Goal: Entertainment & Leisure: Consume media (video, audio)

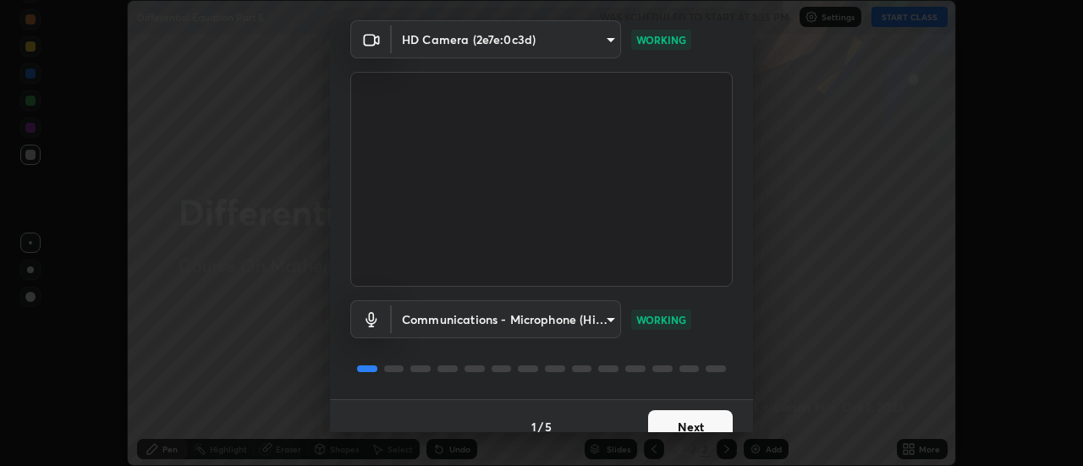
scroll to position [89, 0]
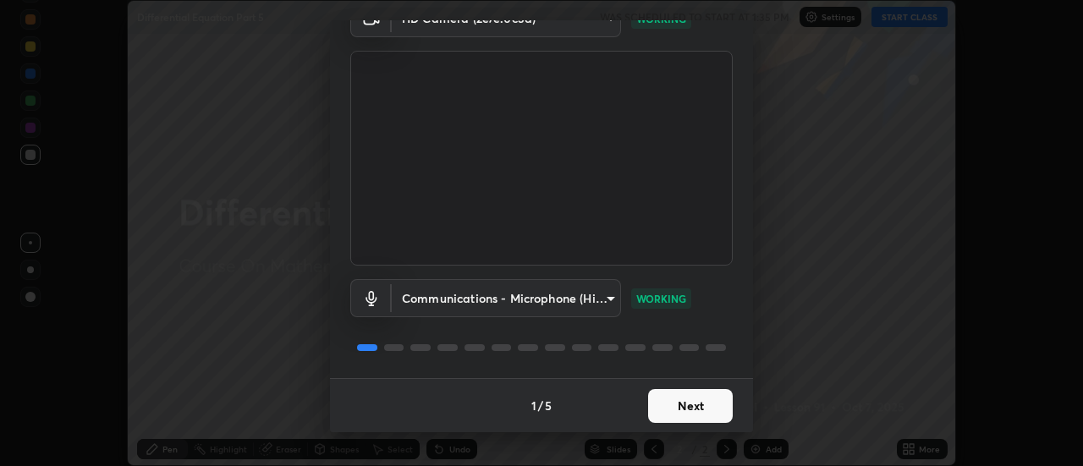
click at [667, 408] on button "Next" at bounding box center [690, 406] width 85 height 34
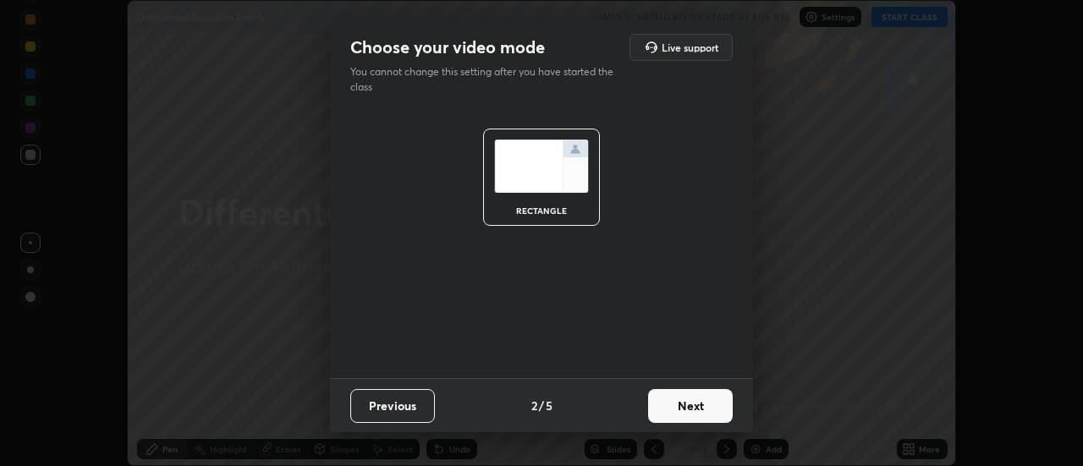
scroll to position [0, 0]
click at [669, 403] on button "Next" at bounding box center [690, 406] width 85 height 34
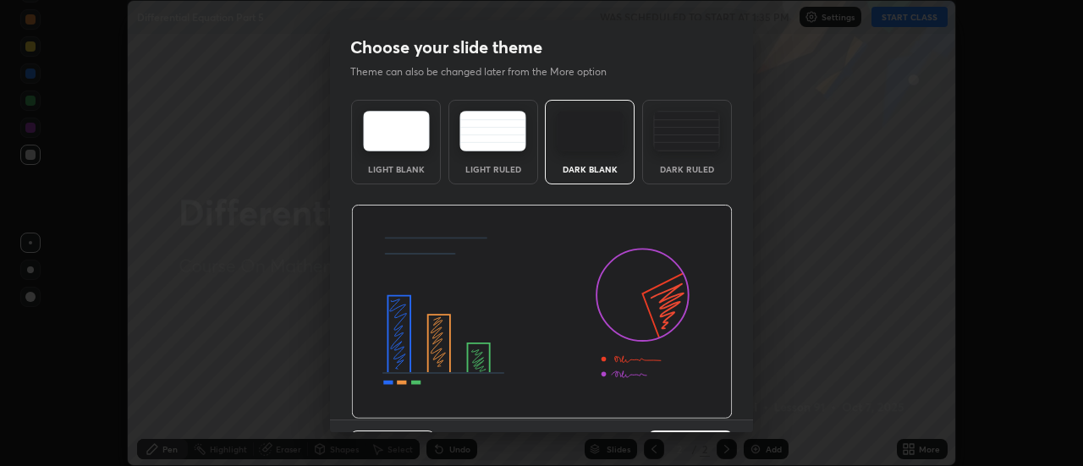
scroll to position [41, 0]
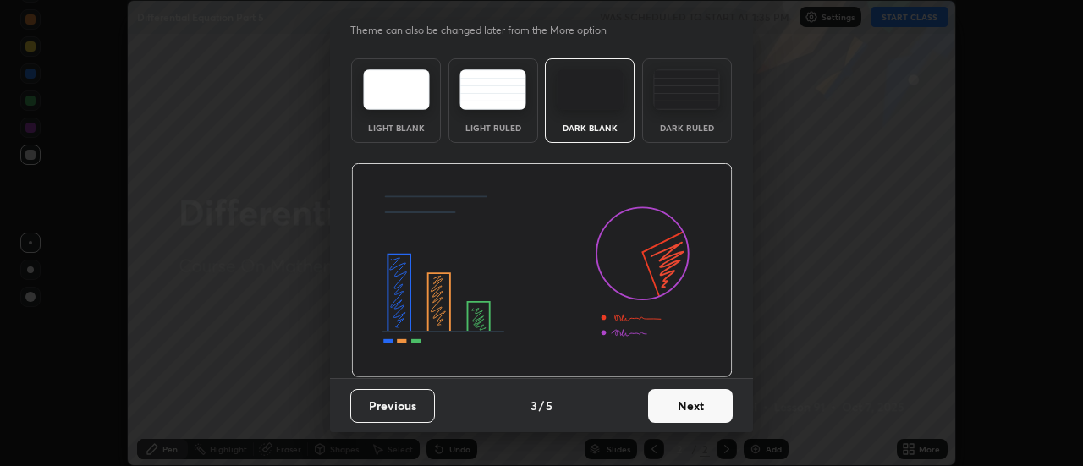
click at [663, 394] on button "Next" at bounding box center [690, 406] width 85 height 34
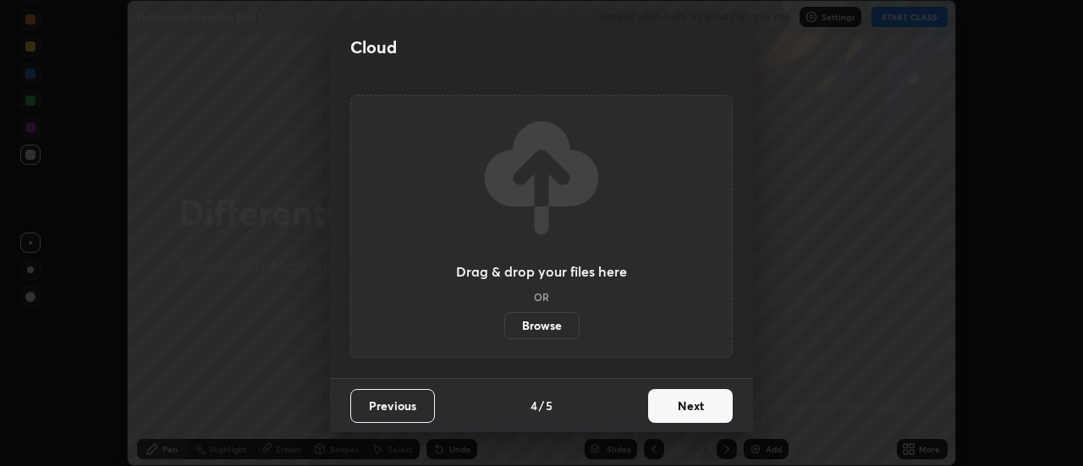
click at [662, 404] on button "Next" at bounding box center [690, 406] width 85 height 34
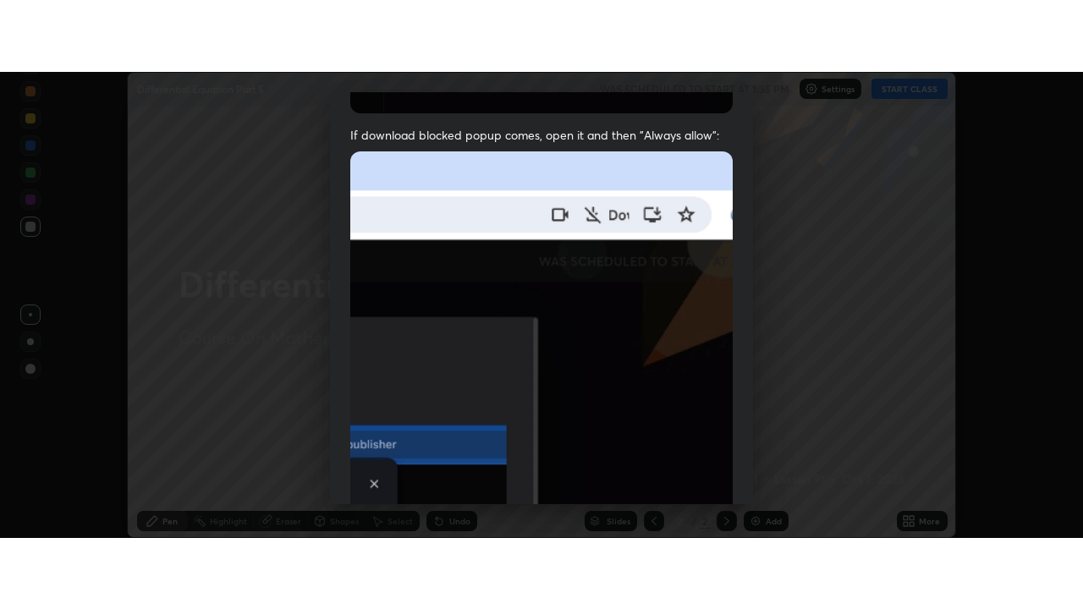
scroll to position [434, 0]
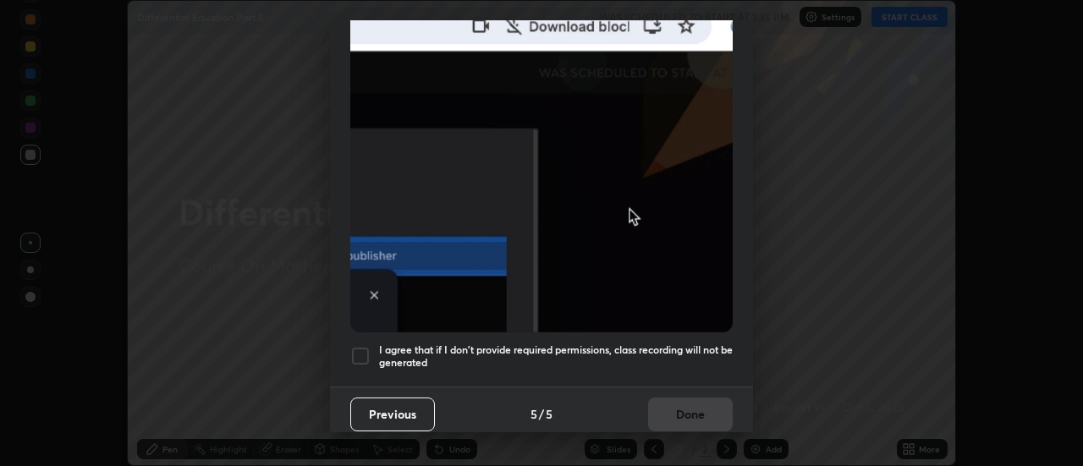
click at [660, 344] on h5 "I agree that if I don't provide required permissions, class recording will not …" at bounding box center [556, 357] width 354 height 26
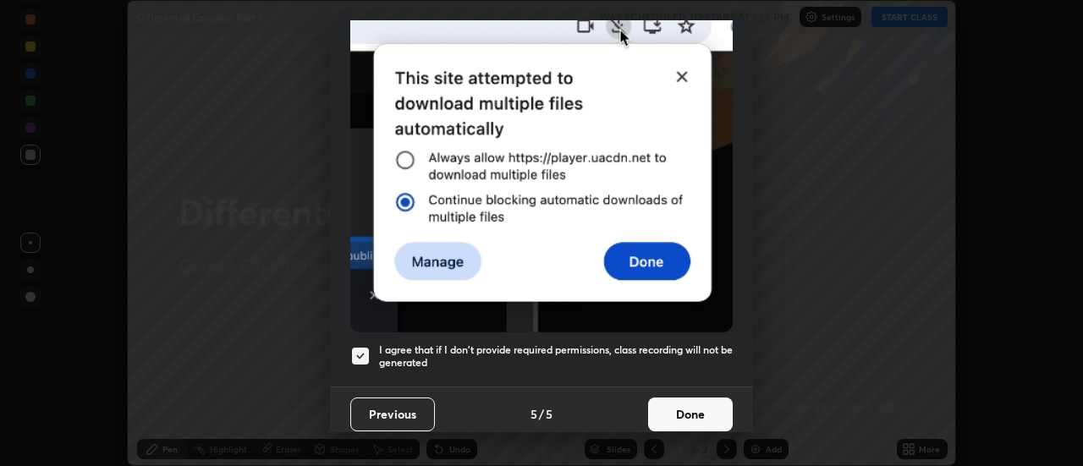
click at [668, 402] on button "Done" at bounding box center [690, 415] width 85 height 34
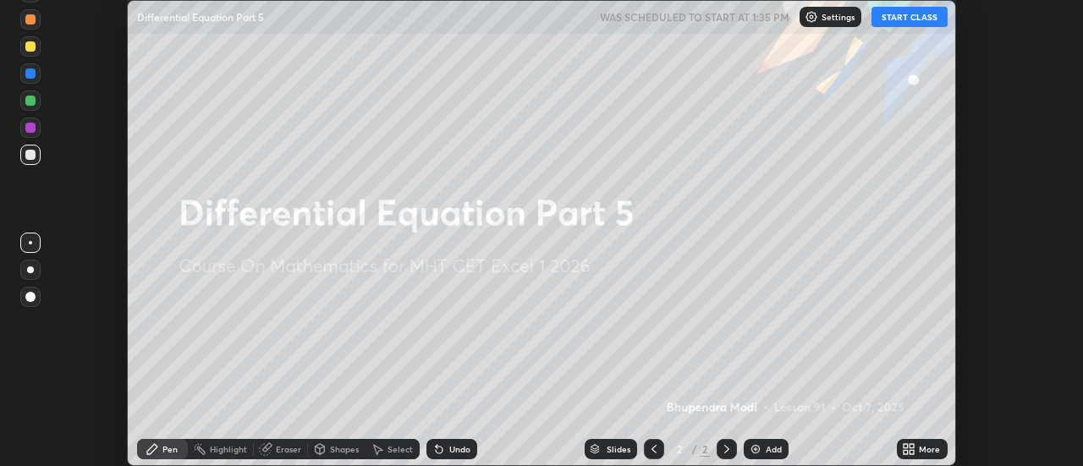
click at [910, 448] on icon at bounding box center [909, 450] width 14 height 14
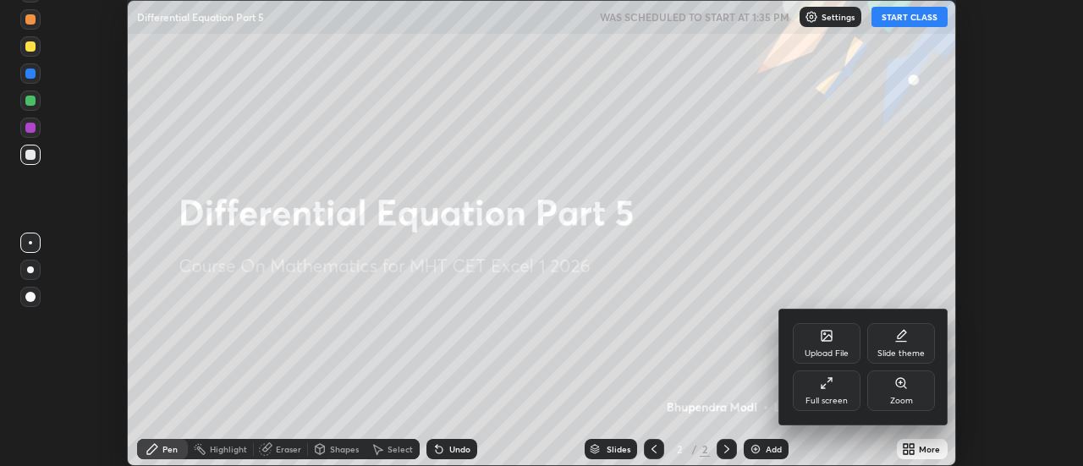
click at [826, 390] on div "Full screen" at bounding box center [827, 391] width 68 height 41
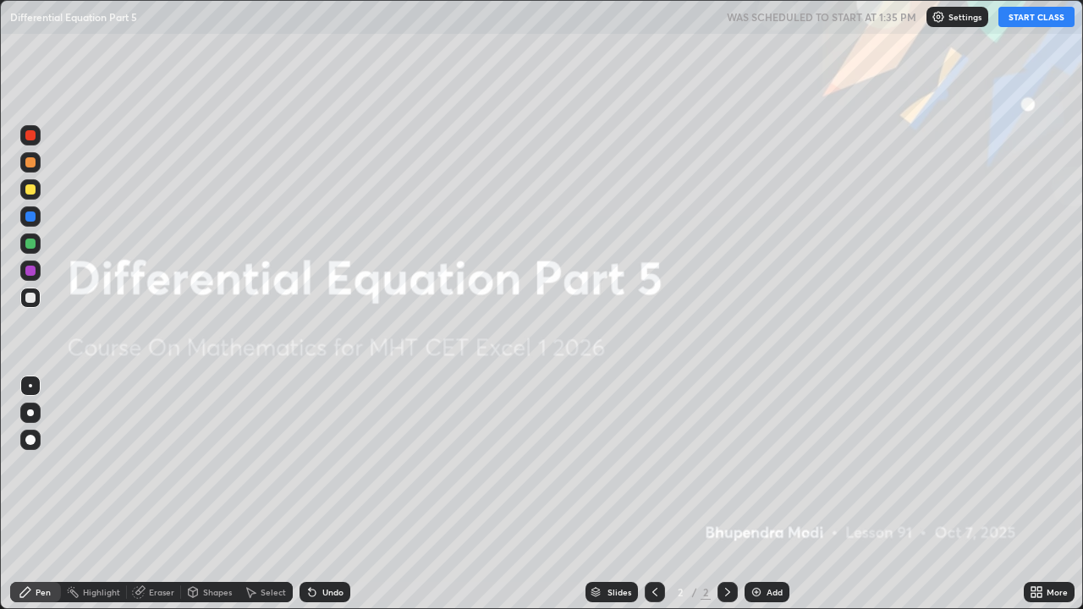
scroll to position [609, 1083]
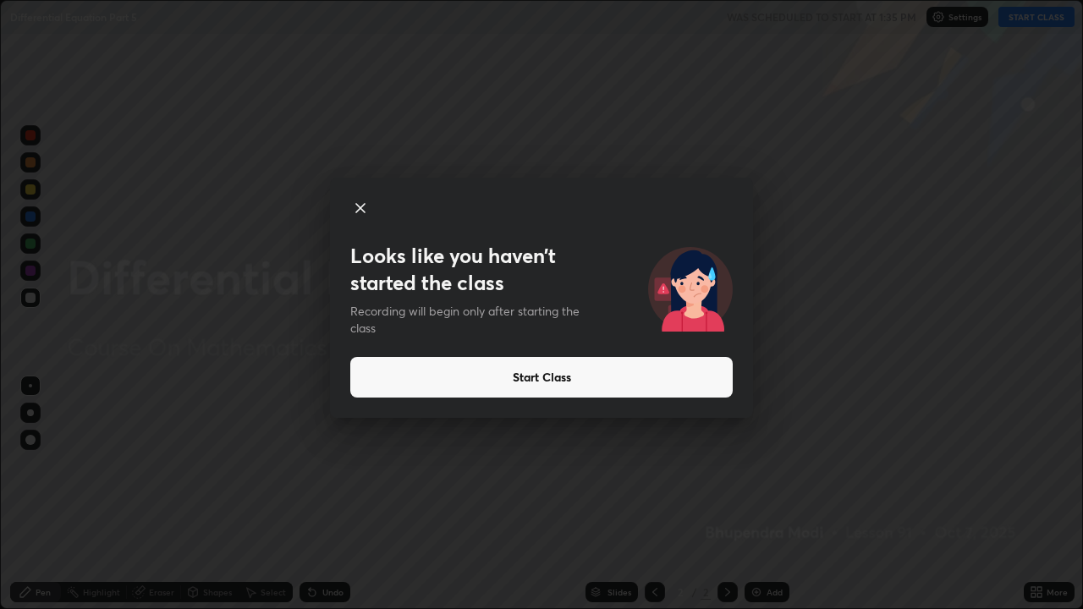
click at [358, 201] on icon at bounding box center [360, 208] width 20 height 20
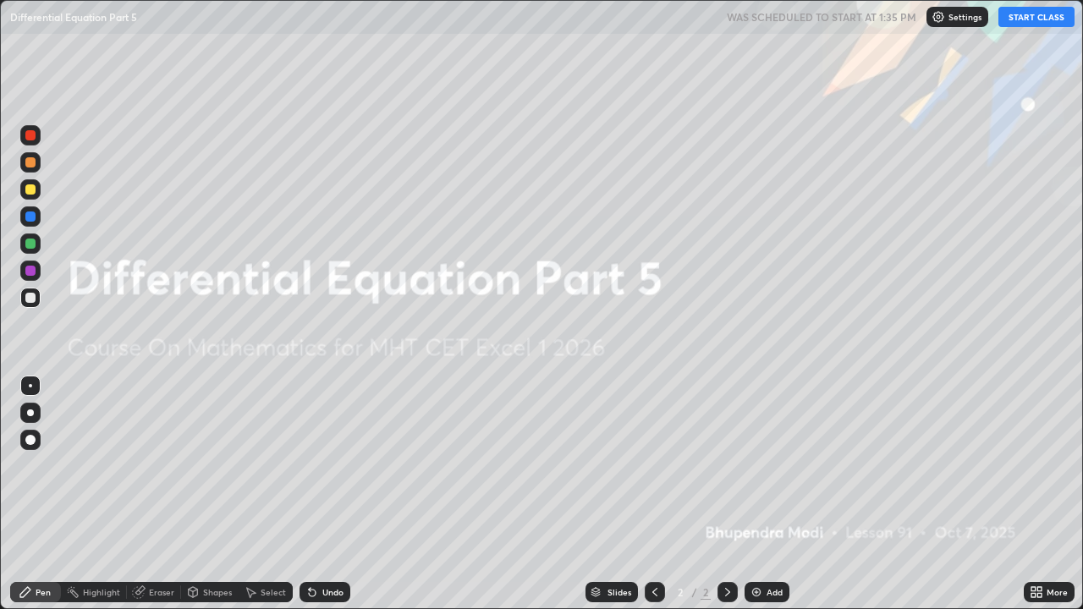
click at [1034, 18] on button "START CLASS" at bounding box center [1037, 17] width 76 height 20
click at [754, 465] on img at bounding box center [757, 593] width 14 height 14
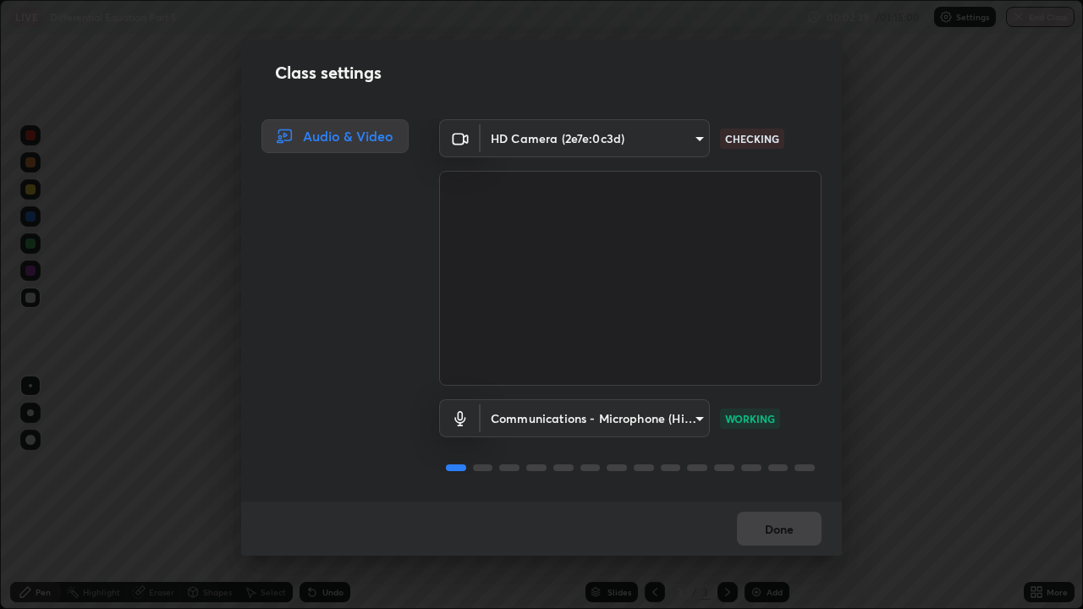
scroll to position [2, 0]
click at [810, 465] on button "Done" at bounding box center [779, 529] width 85 height 34
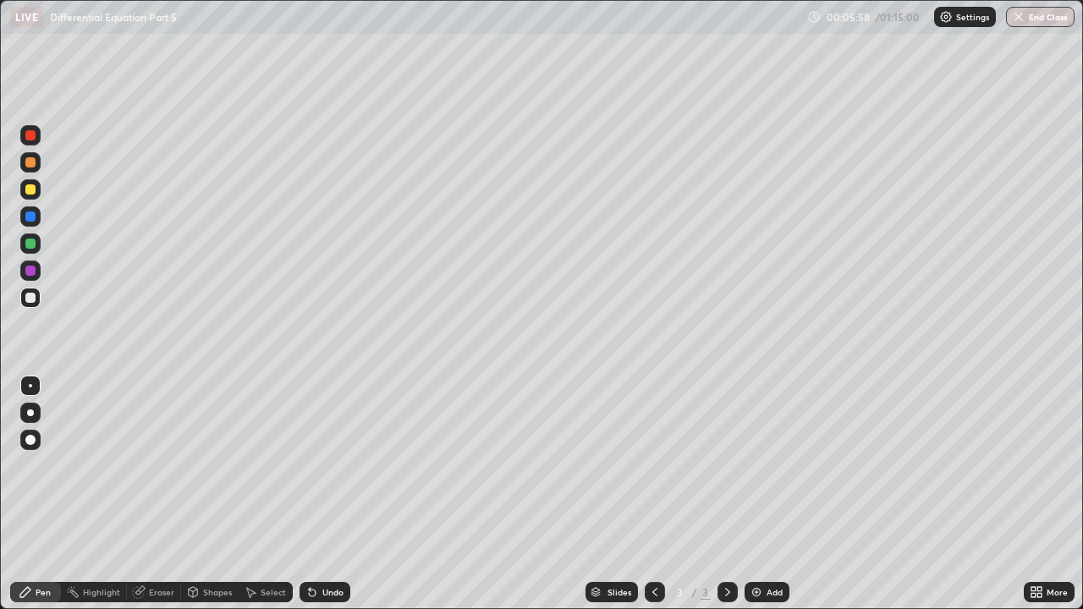
click at [339, 465] on div "Undo" at bounding box center [325, 592] width 51 height 20
click at [155, 465] on div "Eraser" at bounding box center [161, 592] width 25 height 8
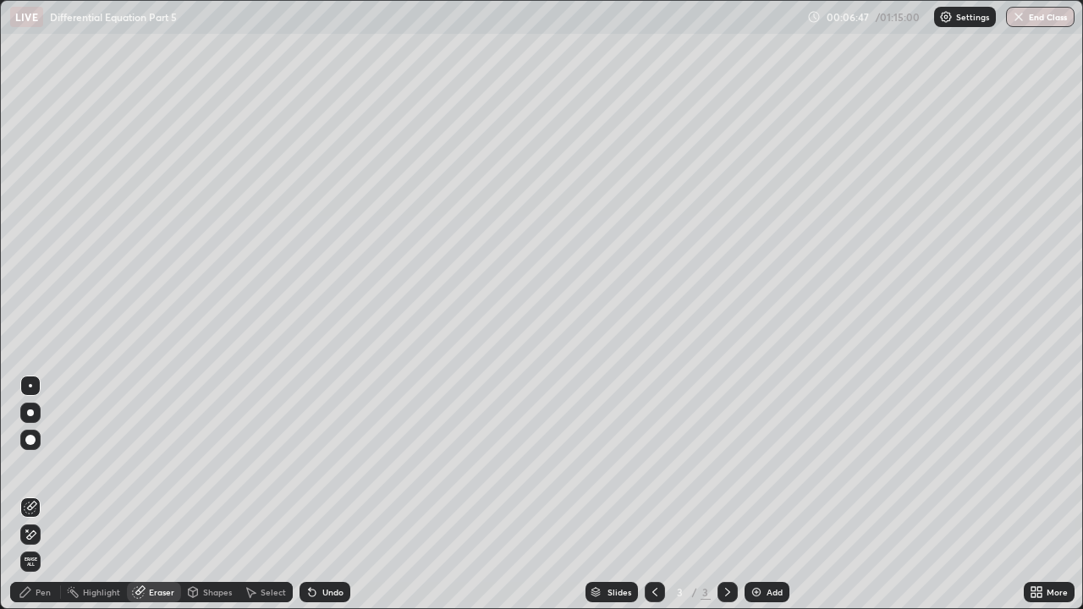
click at [47, 465] on div "Pen" at bounding box center [35, 592] width 51 height 20
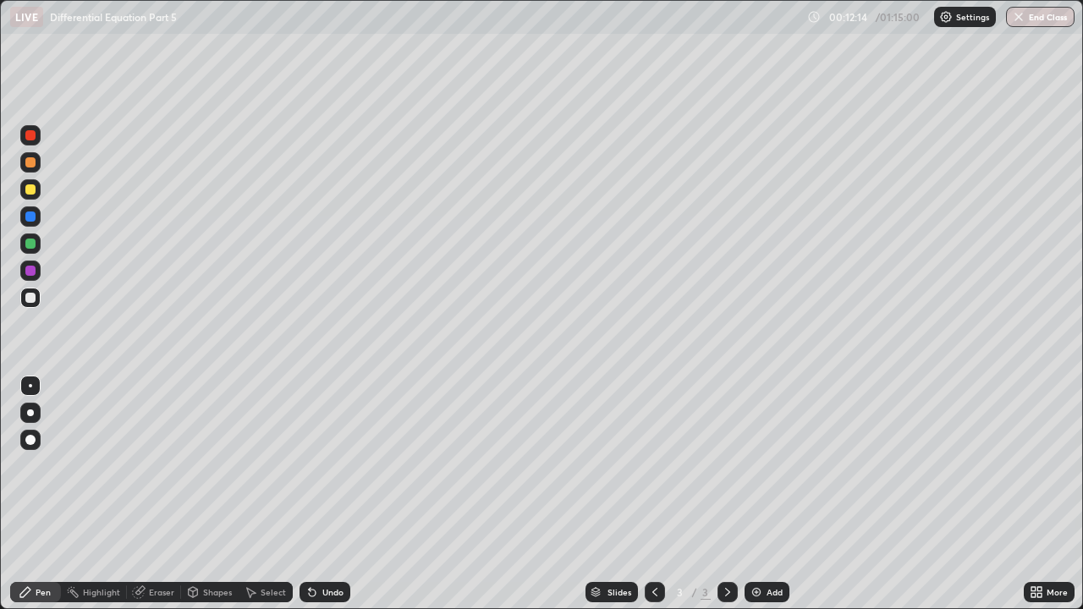
click at [31, 275] on div at bounding box center [30, 271] width 10 height 10
click at [761, 465] on img at bounding box center [757, 593] width 14 height 14
click at [32, 302] on div at bounding box center [30, 298] width 10 height 10
click at [164, 465] on div "Eraser" at bounding box center [161, 592] width 25 height 8
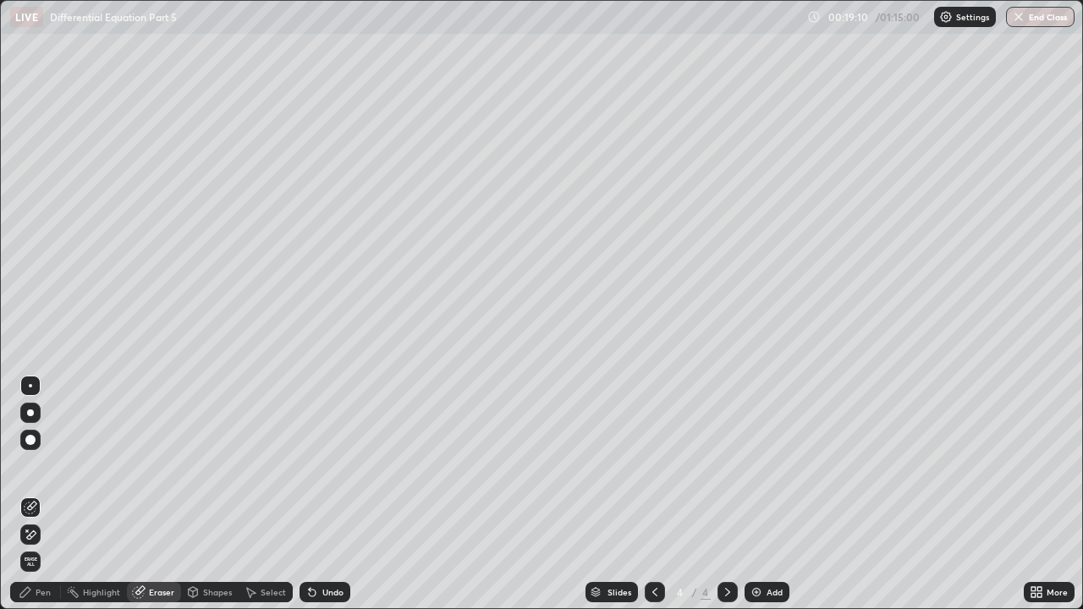
click at [42, 465] on div "Pen" at bounding box center [43, 592] width 15 height 8
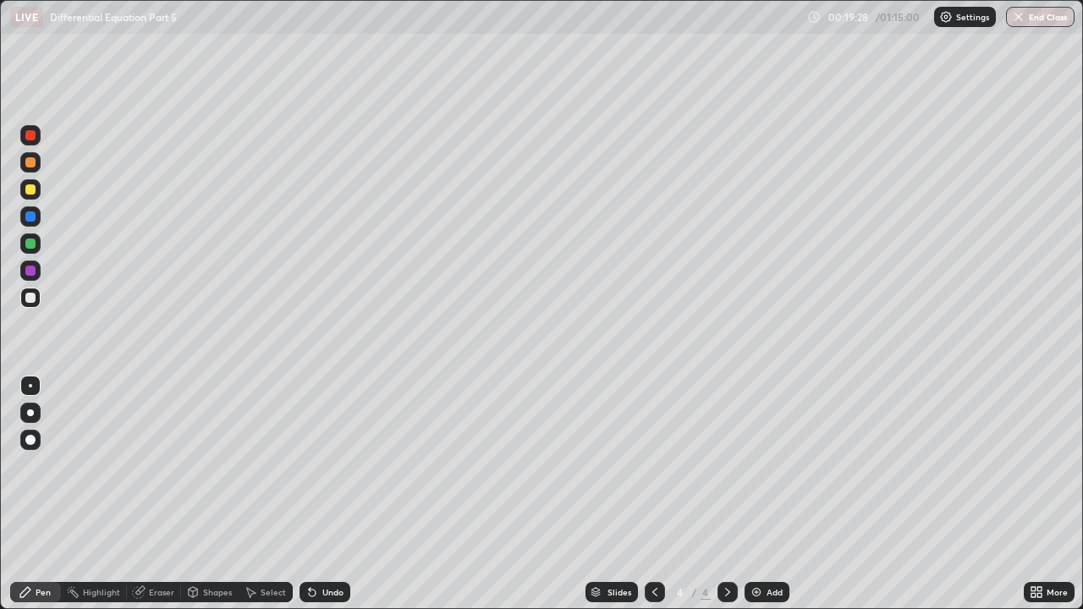
click at [333, 465] on div "Undo" at bounding box center [332, 592] width 21 height 8
click at [338, 465] on div "Undo" at bounding box center [332, 592] width 21 height 8
click at [657, 465] on div at bounding box center [655, 593] width 20 height 34
click at [724, 465] on div at bounding box center [728, 592] width 20 height 20
click at [328, 465] on div "Undo" at bounding box center [325, 592] width 51 height 20
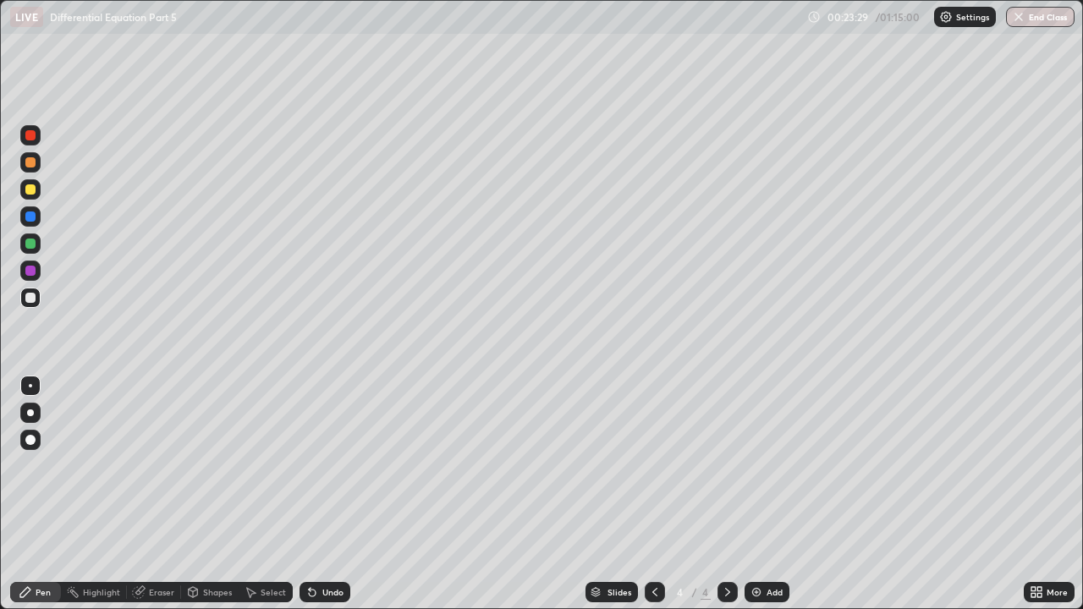
click at [166, 465] on div "Eraser" at bounding box center [161, 592] width 25 height 8
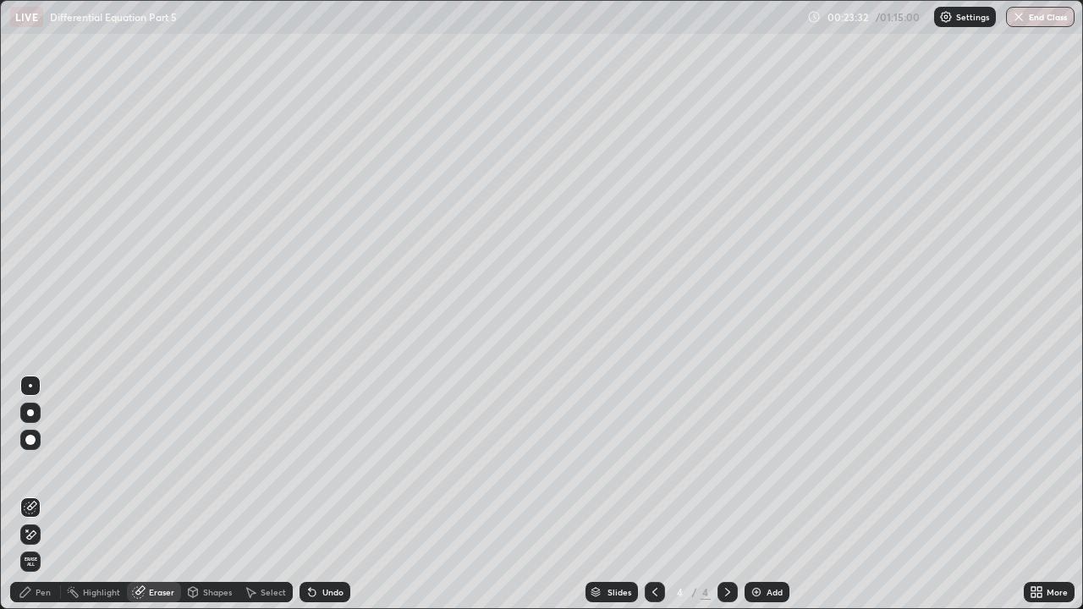
click at [38, 465] on div "Pen" at bounding box center [43, 592] width 15 height 8
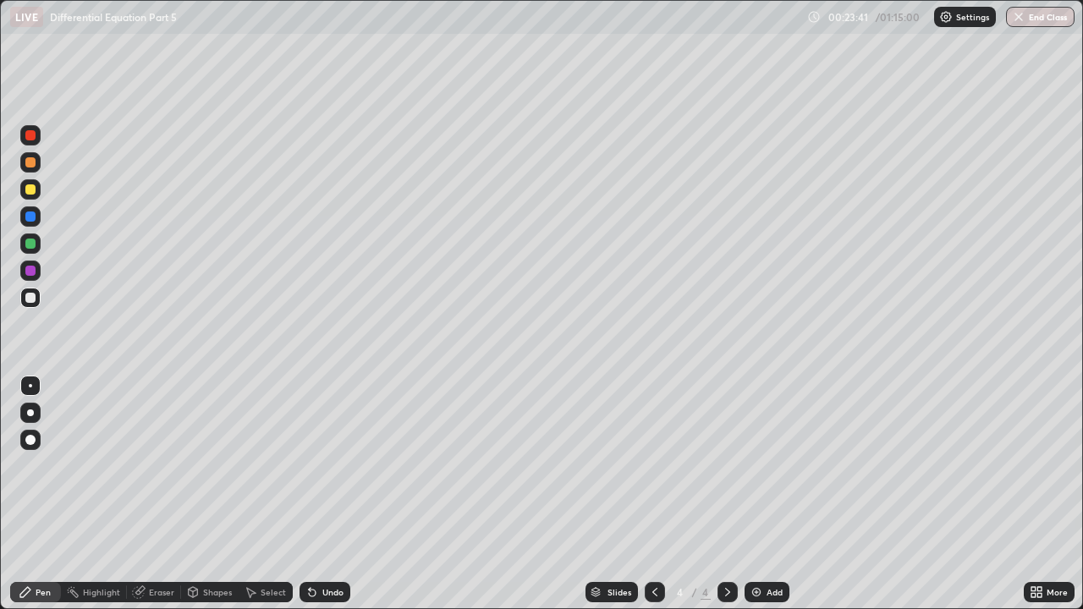
click at [30, 271] on div at bounding box center [30, 271] width 10 height 10
click at [173, 465] on div "Eraser" at bounding box center [161, 592] width 25 height 8
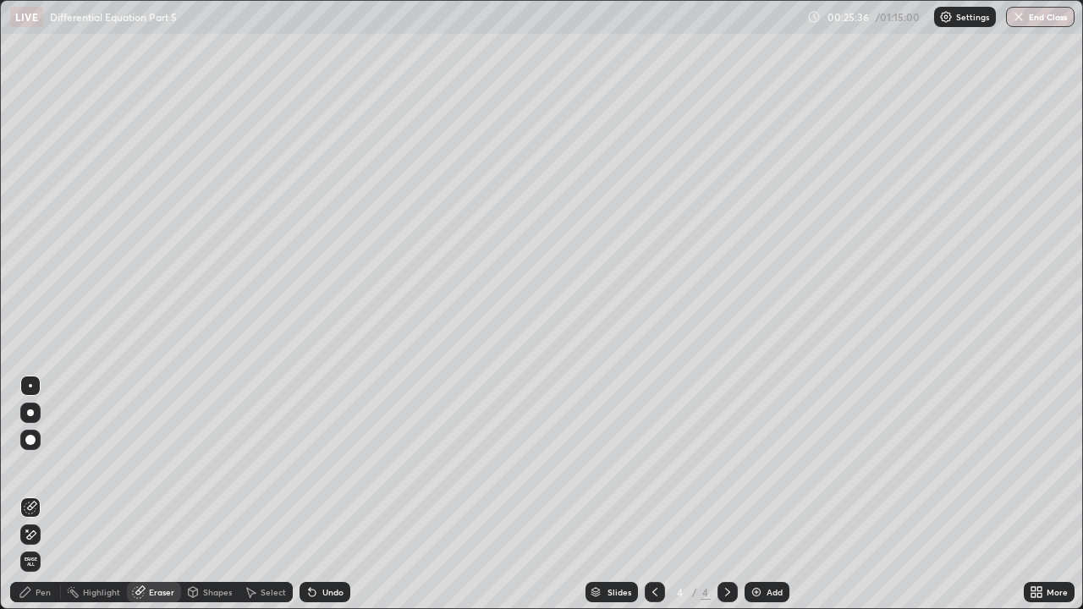
click at [51, 465] on div "Pen" at bounding box center [35, 592] width 51 height 20
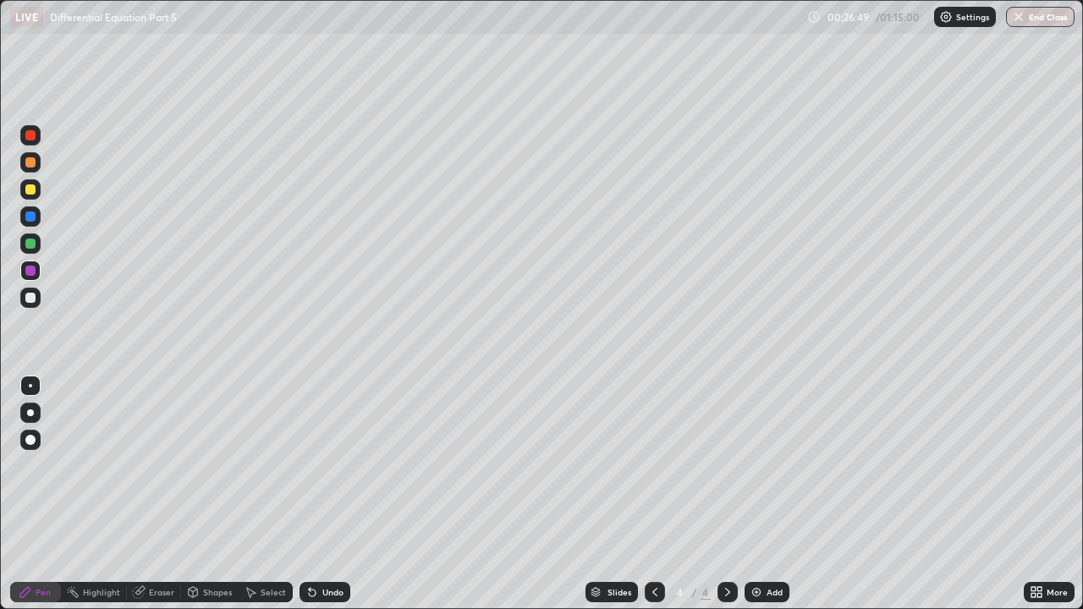
click at [760, 465] on img at bounding box center [757, 593] width 14 height 14
click at [309, 465] on icon at bounding box center [310, 589] width 2 height 2
click at [314, 465] on icon at bounding box center [313, 593] width 14 height 14
click at [311, 465] on div "Undo" at bounding box center [325, 592] width 51 height 20
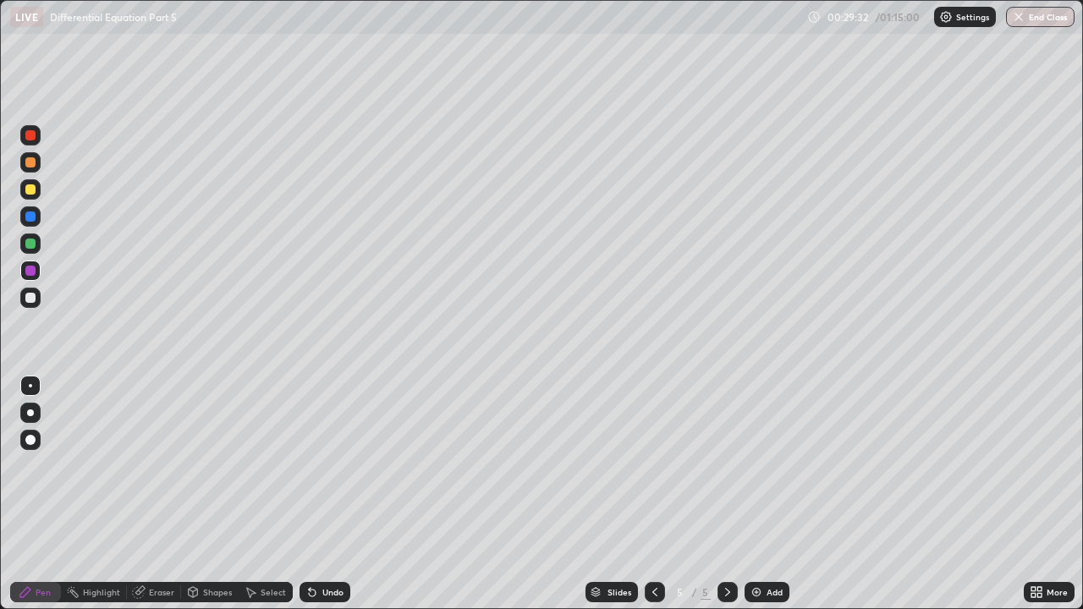
click at [32, 302] on div at bounding box center [30, 298] width 10 height 10
click at [339, 465] on div "Undo" at bounding box center [325, 592] width 51 height 20
click at [337, 465] on div "Undo" at bounding box center [332, 592] width 21 height 8
click at [338, 465] on div "Undo" at bounding box center [325, 592] width 51 height 20
click at [157, 465] on div "Eraser" at bounding box center [161, 592] width 25 height 8
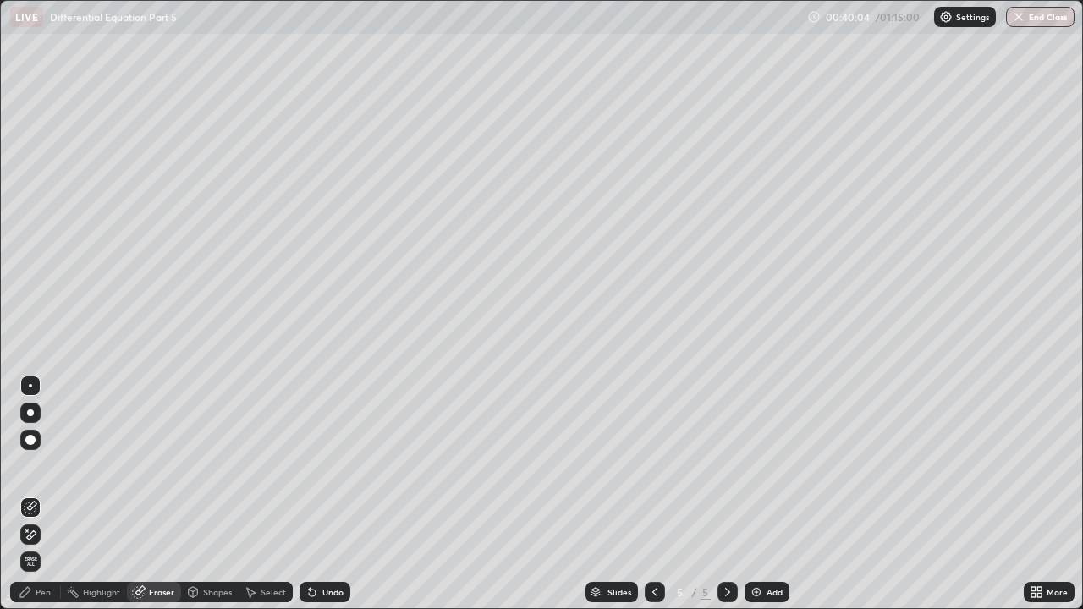
click at [38, 465] on div "Pen" at bounding box center [43, 592] width 15 height 8
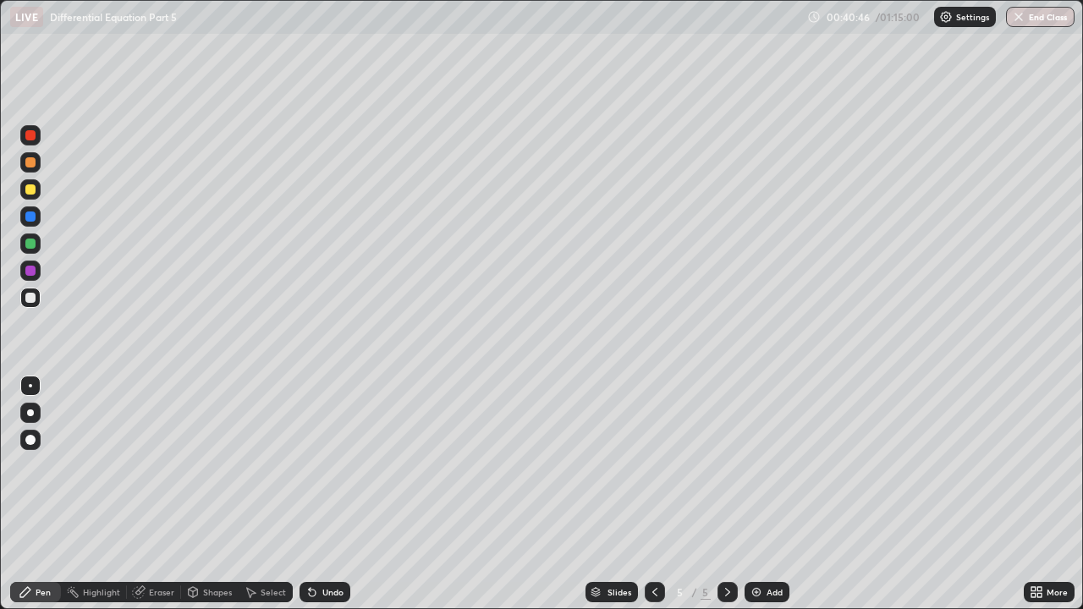
click at [750, 465] on img at bounding box center [757, 593] width 14 height 14
click at [333, 465] on div "Undo" at bounding box center [325, 592] width 51 height 20
click at [332, 465] on div "Undo" at bounding box center [332, 592] width 21 height 8
click at [757, 465] on img at bounding box center [757, 593] width 14 height 14
click at [159, 465] on div "Eraser" at bounding box center [161, 592] width 25 height 8
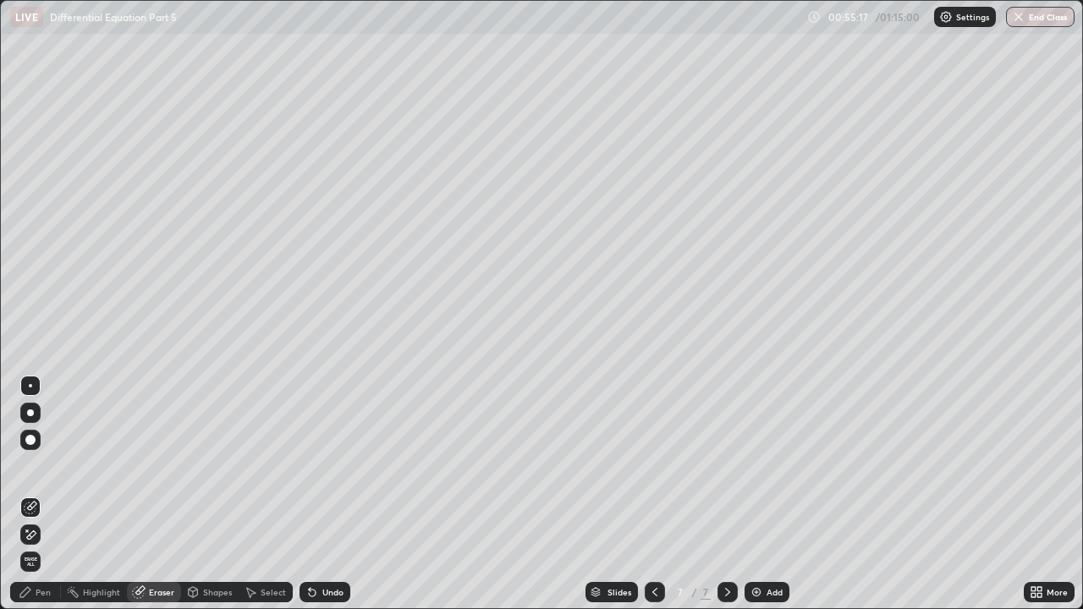
click at [41, 465] on div "Pen" at bounding box center [43, 592] width 15 height 8
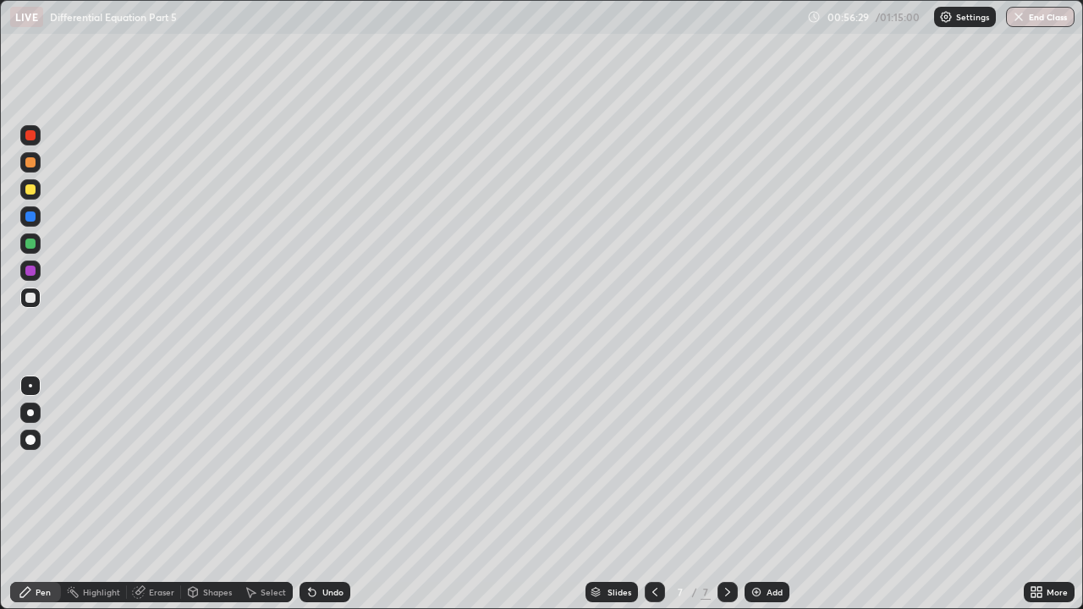
click at [333, 465] on div "Undo" at bounding box center [332, 592] width 21 height 8
click at [166, 465] on div "Eraser" at bounding box center [161, 592] width 25 height 8
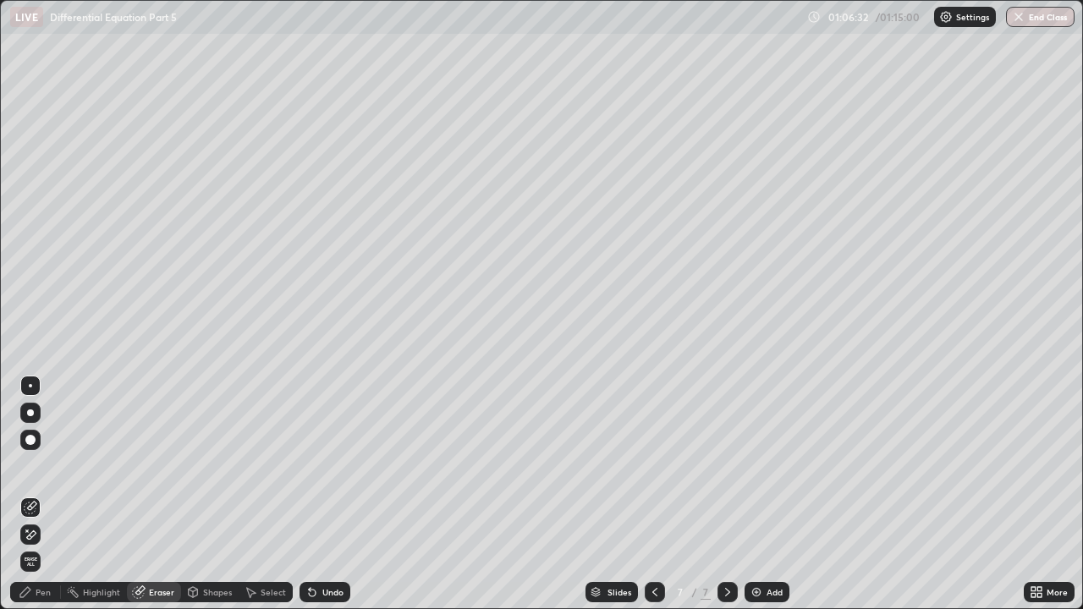
click at [40, 465] on div "Pen" at bounding box center [43, 592] width 15 height 8
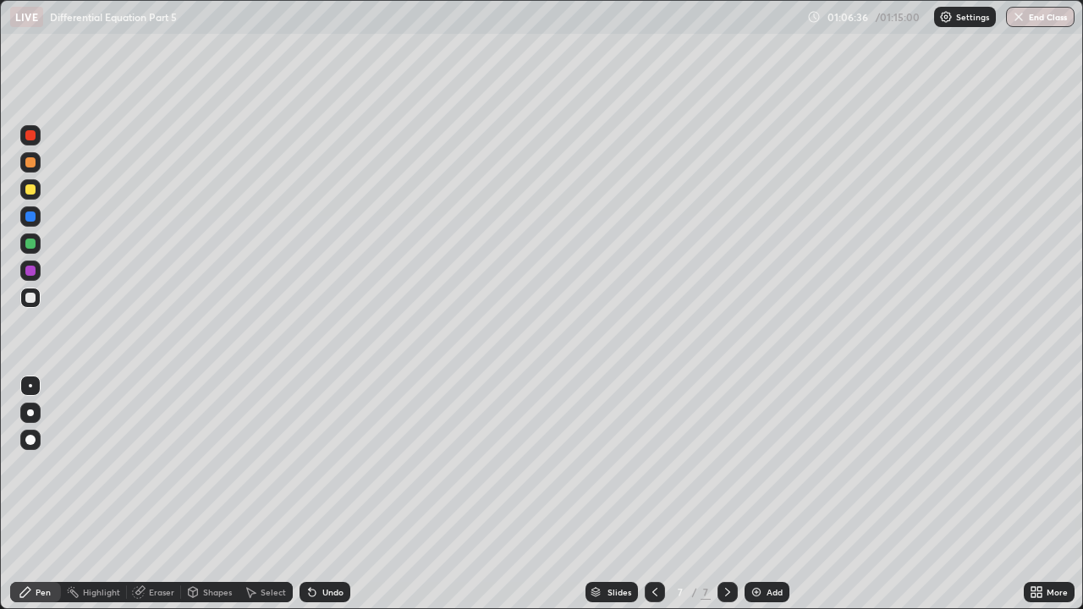
click at [157, 465] on div "Eraser" at bounding box center [161, 592] width 25 height 8
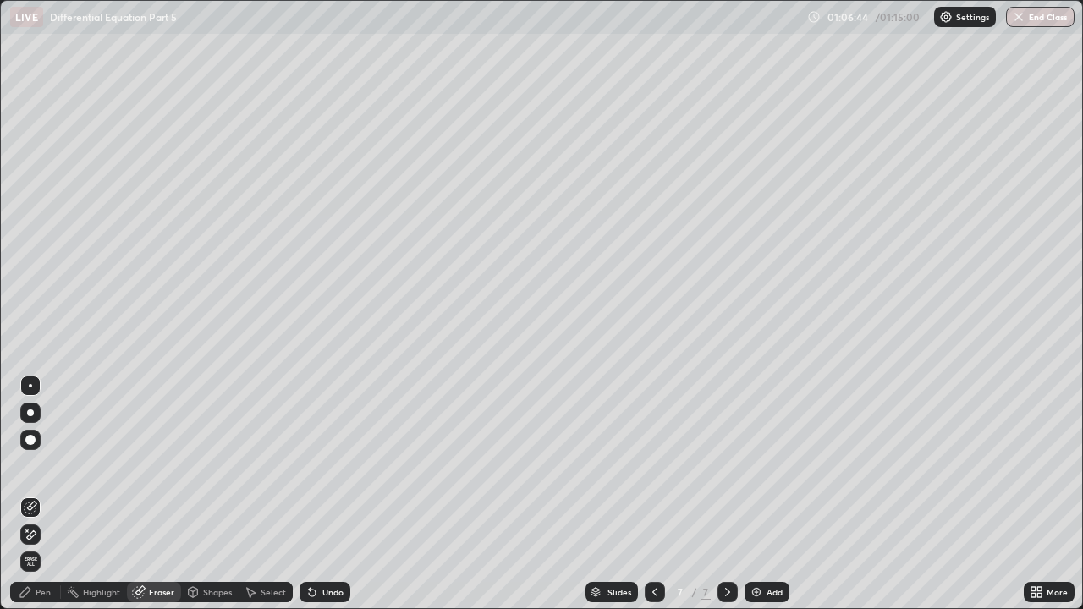
click at [37, 465] on div "Pen" at bounding box center [43, 592] width 15 height 8
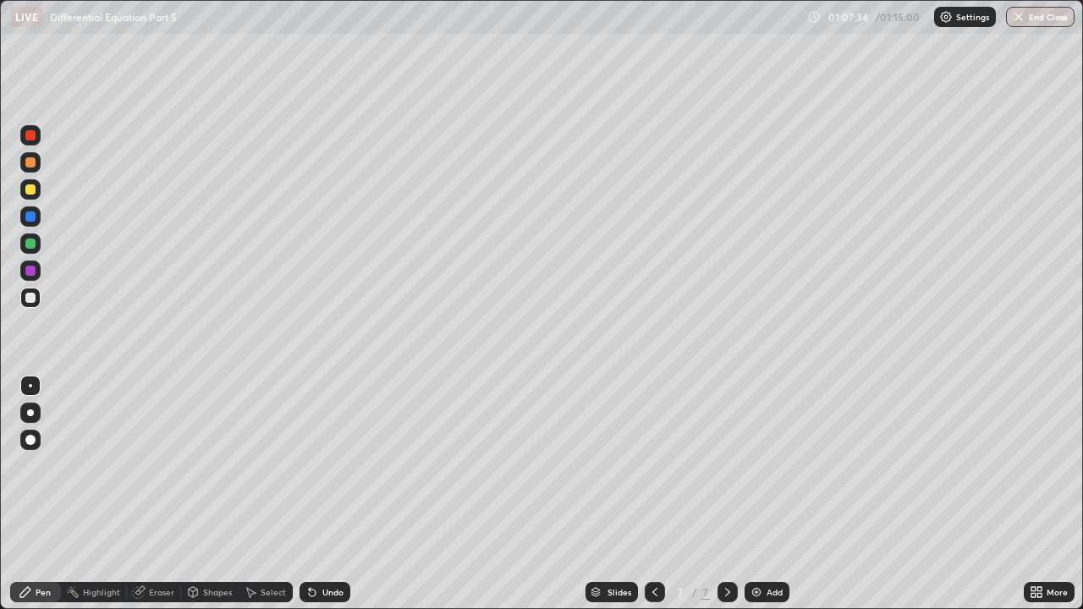
click at [162, 465] on div "Eraser" at bounding box center [161, 592] width 25 height 8
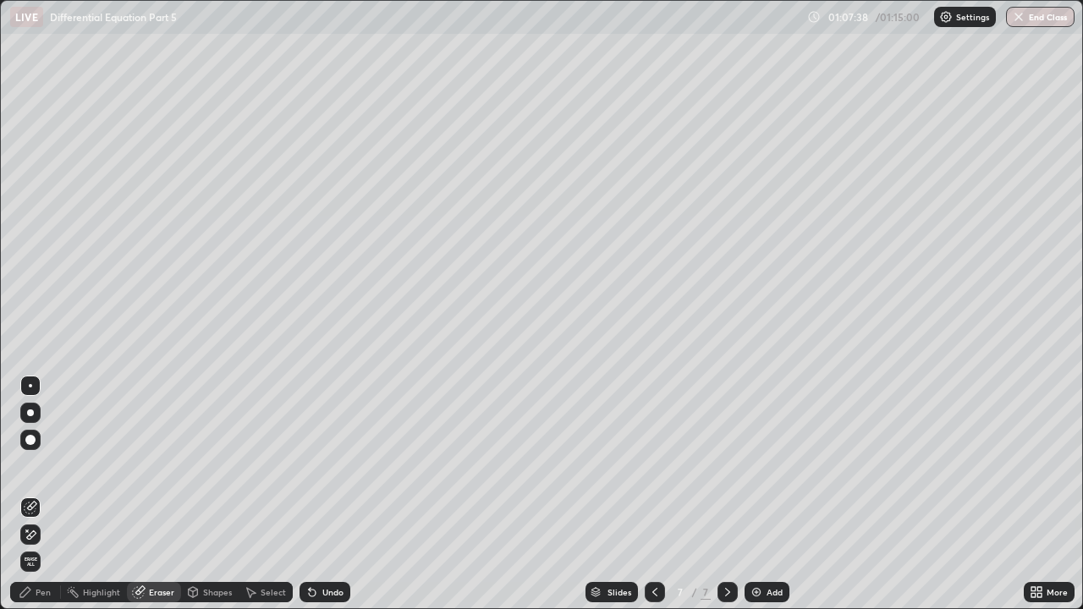
click at [52, 465] on div "Pen" at bounding box center [35, 592] width 51 height 20
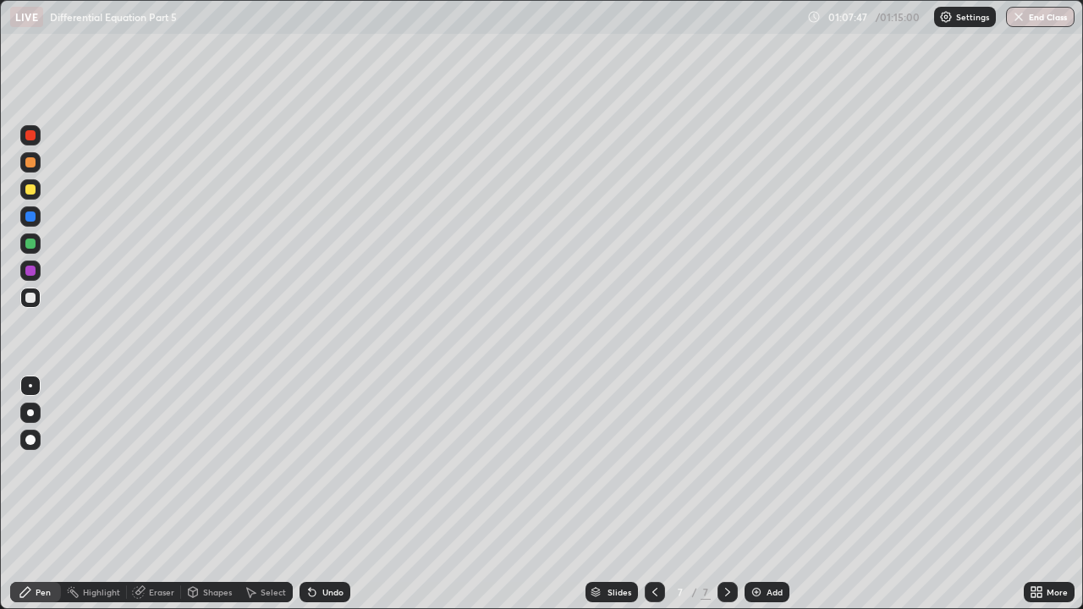
click at [889, 465] on div "Slides 7 / 7 Add" at bounding box center [687, 593] width 674 height 34
click at [913, 465] on div "Slides 7 / 7 Add" at bounding box center [687, 593] width 674 height 34
click at [331, 465] on div "Undo" at bounding box center [325, 592] width 51 height 20
click at [756, 465] on img at bounding box center [757, 593] width 14 height 14
click at [652, 465] on div at bounding box center [655, 592] width 20 height 20
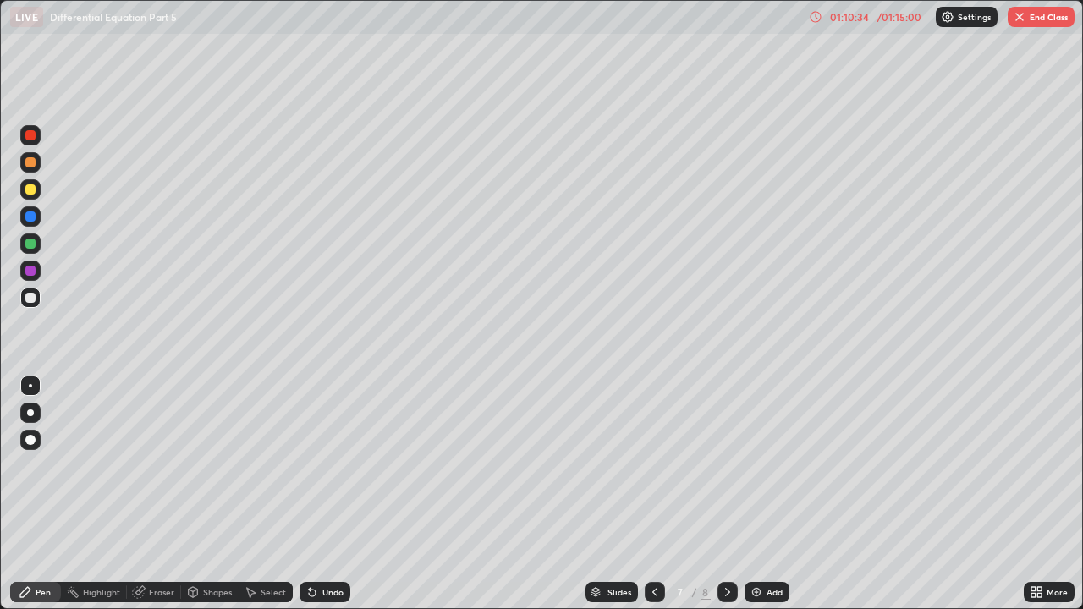
click at [656, 465] on icon at bounding box center [655, 593] width 14 height 14
click at [654, 465] on icon at bounding box center [655, 593] width 14 height 14
click at [728, 465] on icon at bounding box center [727, 592] width 5 height 8
click at [726, 465] on icon at bounding box center [728, 593] width 14 height 14
click at [724, 465] on div at bounding box center [728, 593] width 20 height 34
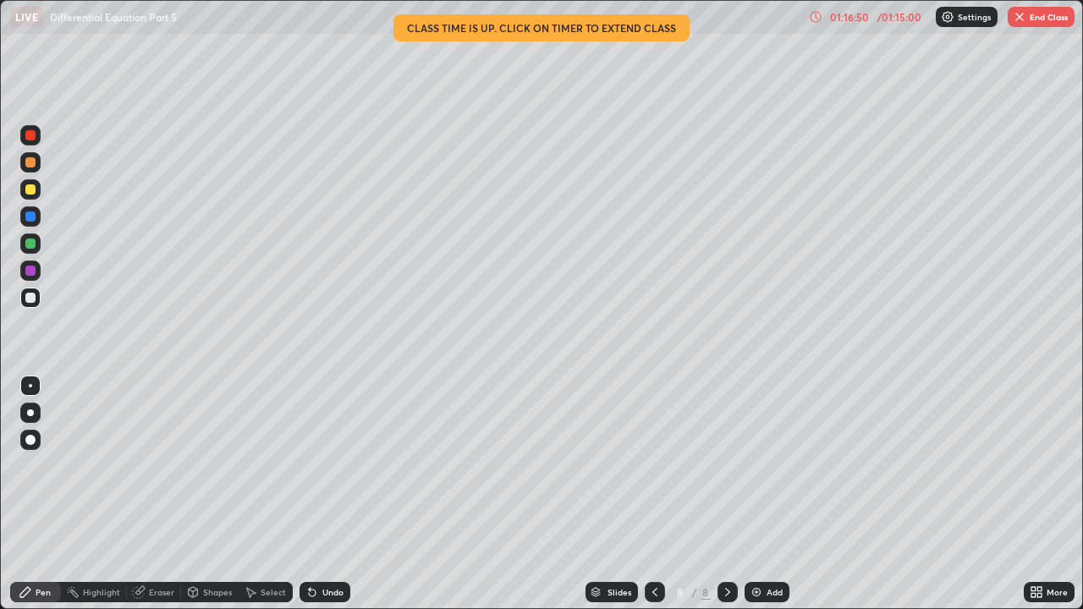
click at [345, 465] on div "Undo" at bounding box center [325, 592] width 51 height 20
click at [1018, 11] on img "button" at bounding box center [1020, 17] width 14 height 14
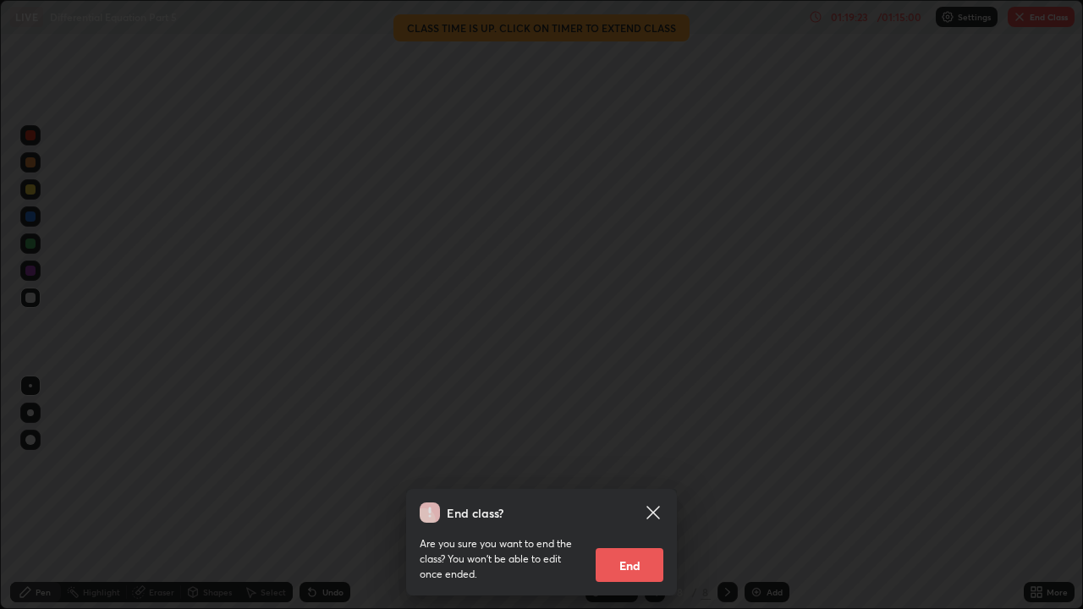
click at [630, 465] on button "End" at bounding box center [630, 565] width 68 height 34
